Goal: Check status

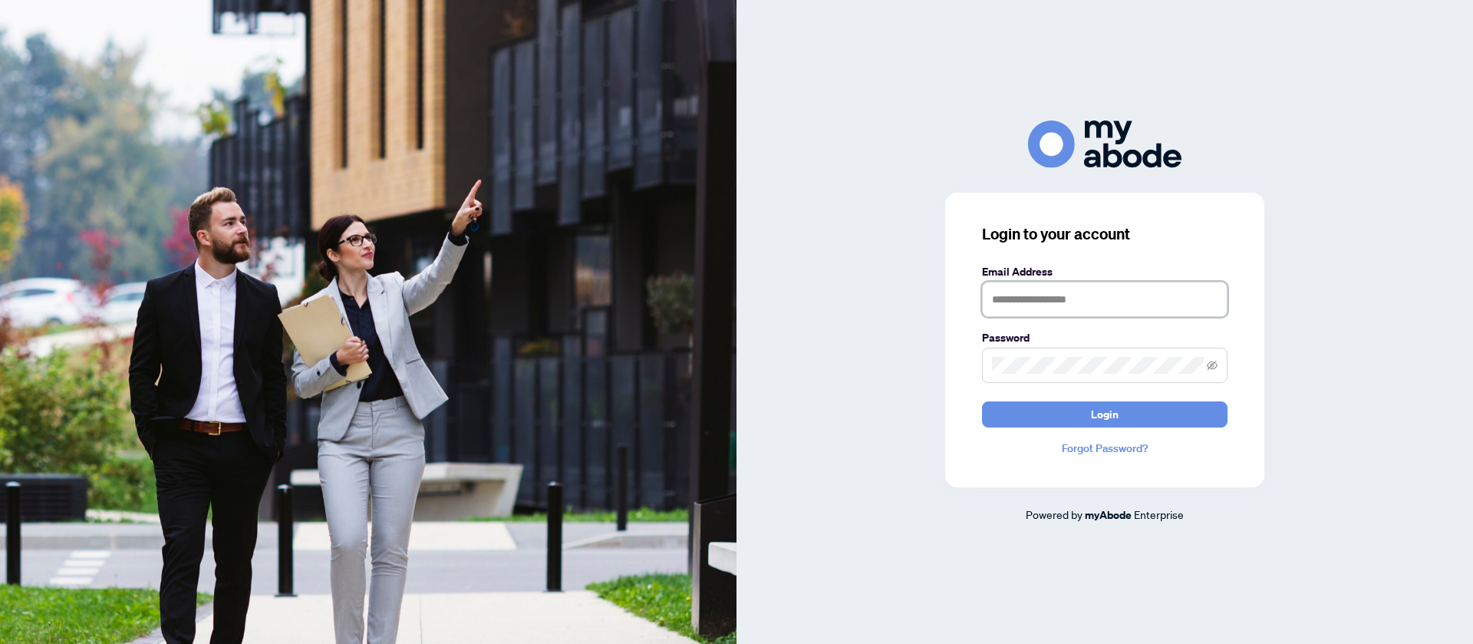
click at [1074, 298] on input "text" at bounding box center [1104, 299] width 245 height 35
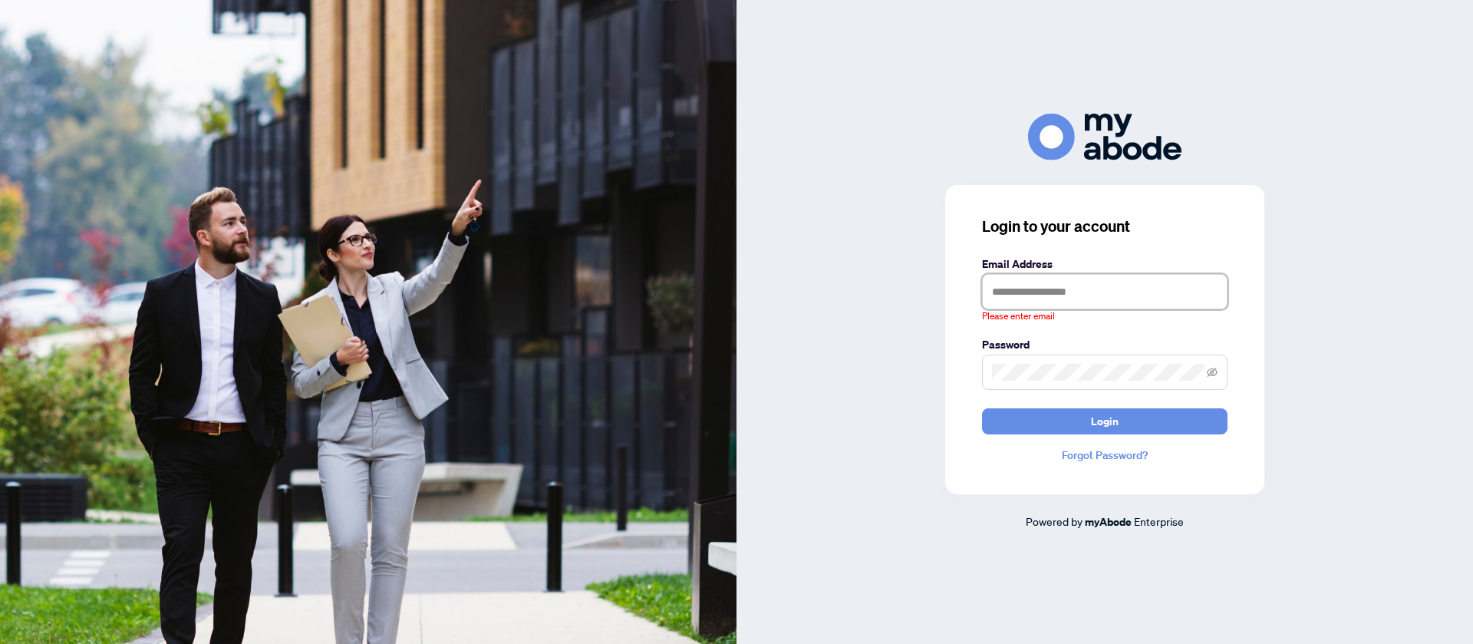
type input "**********"
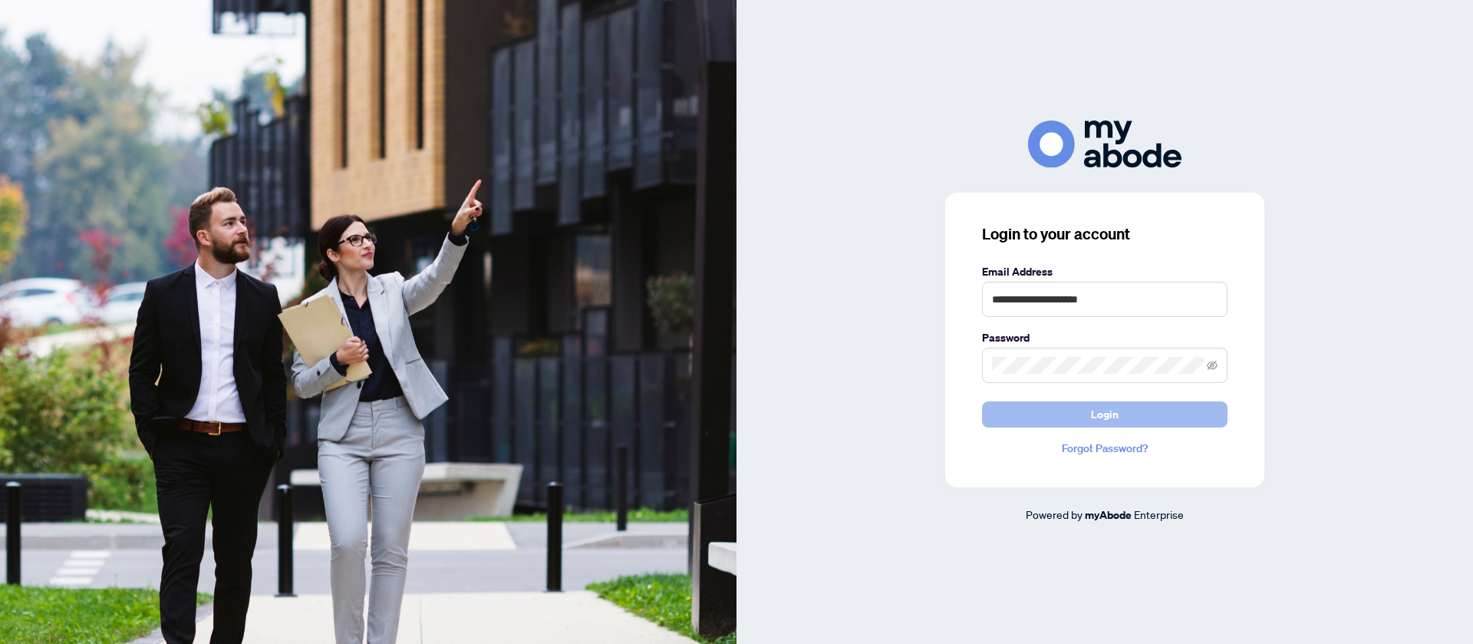
click at [1077, 413] on button "Login" at bounding box center [1104, 414] width 245 height 26
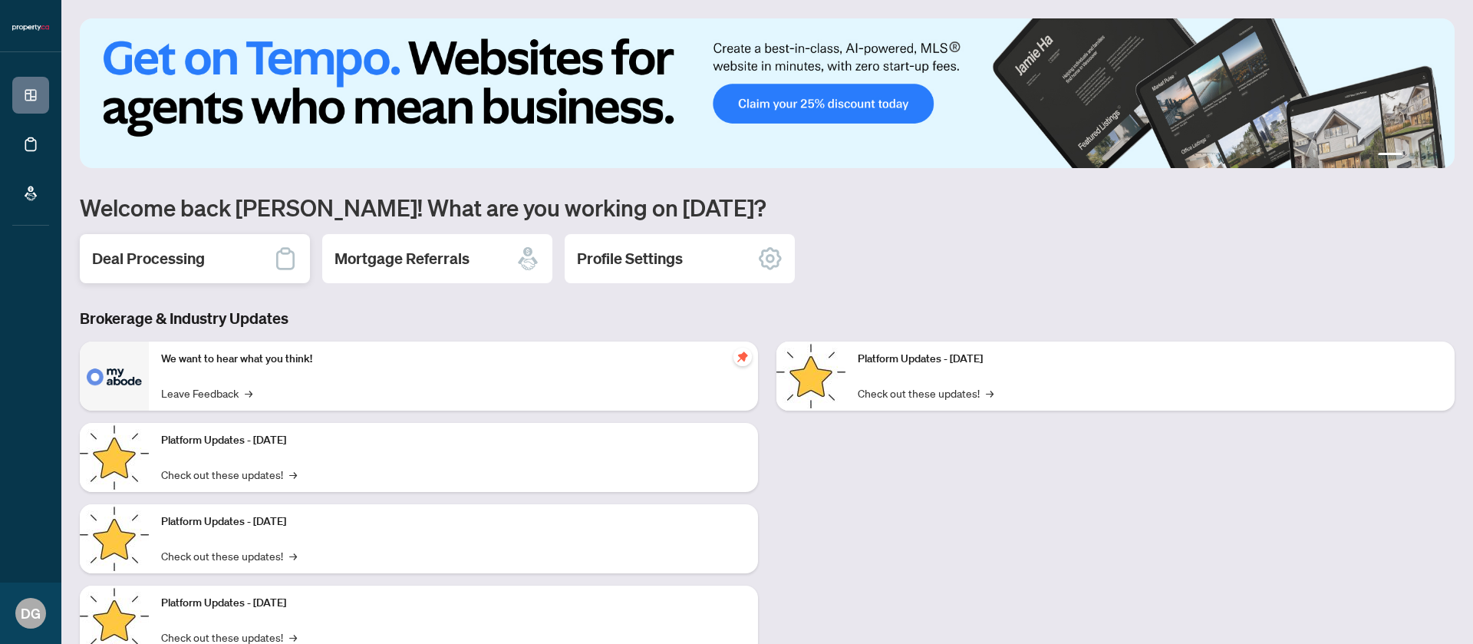
click at [215, 266] on div "Deal Processing" at bounding box center [195, 258] width 230 height 49
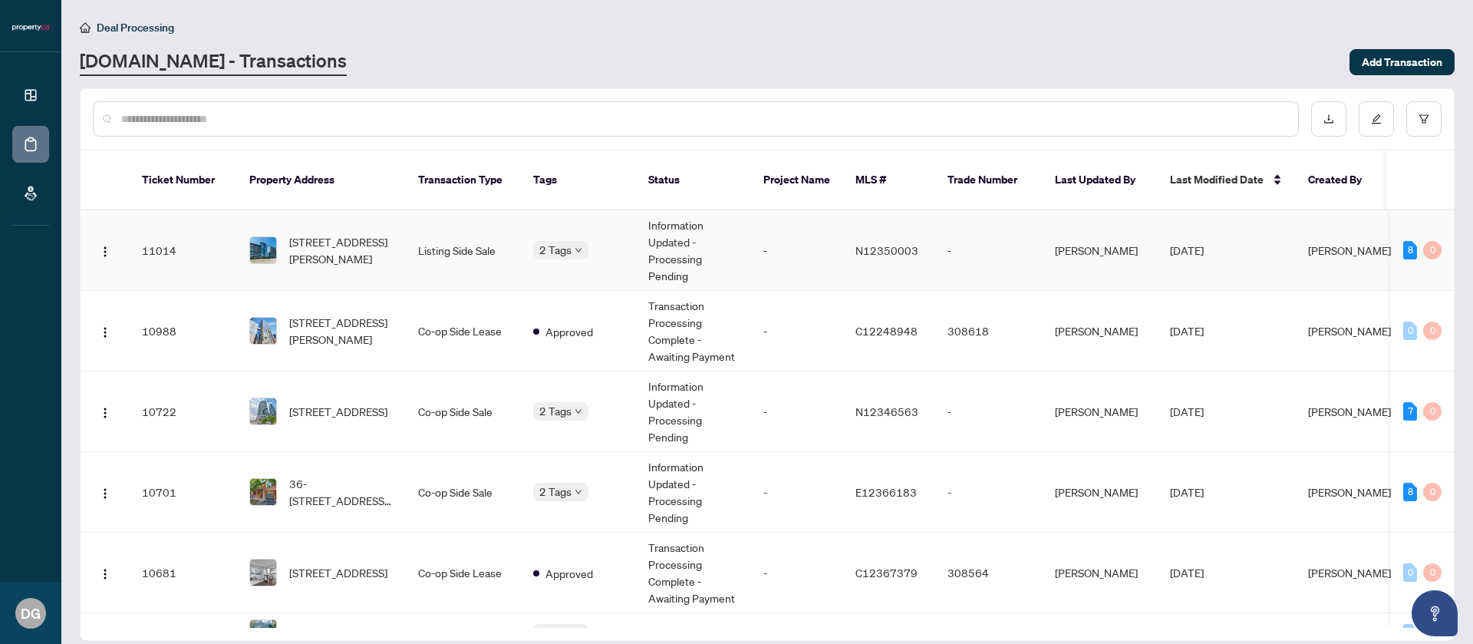
click at [1065, 261] on td "[PERSON_NAME]" at bounding box center [1099, 250] width 115 height 81
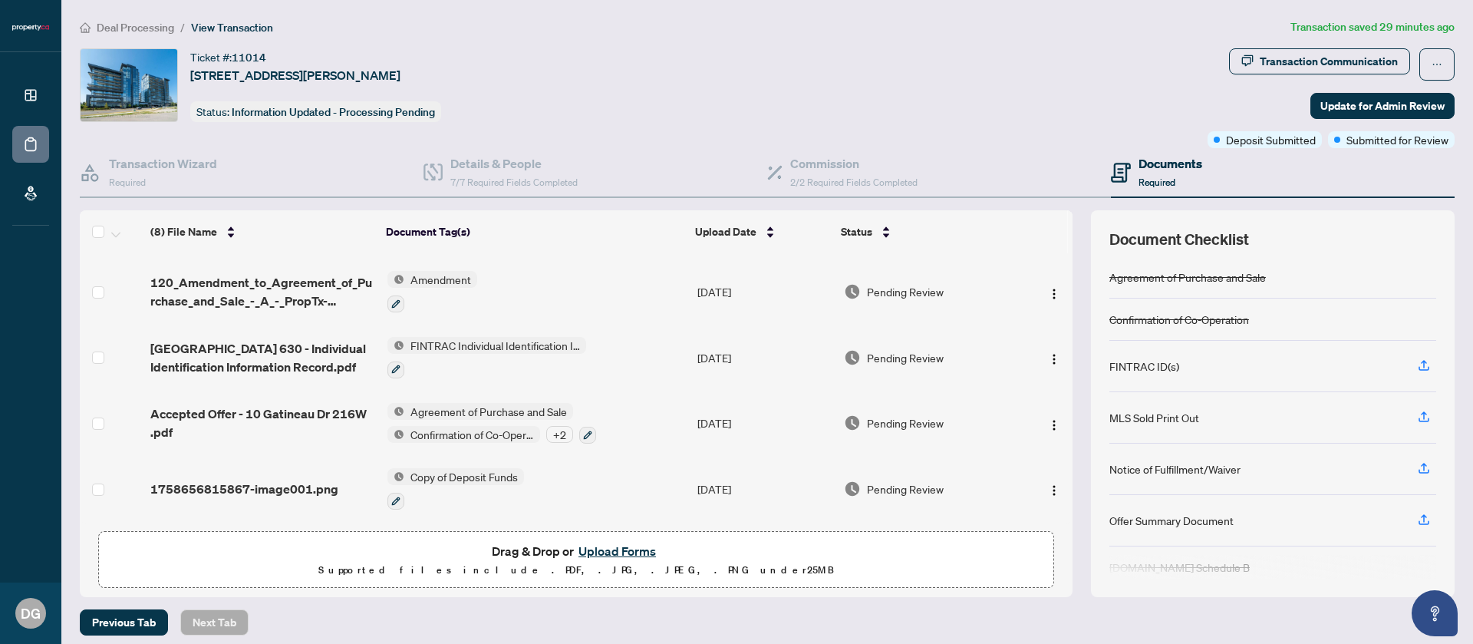
scroll to position [8, 0]
